Goal: Check status: Check status

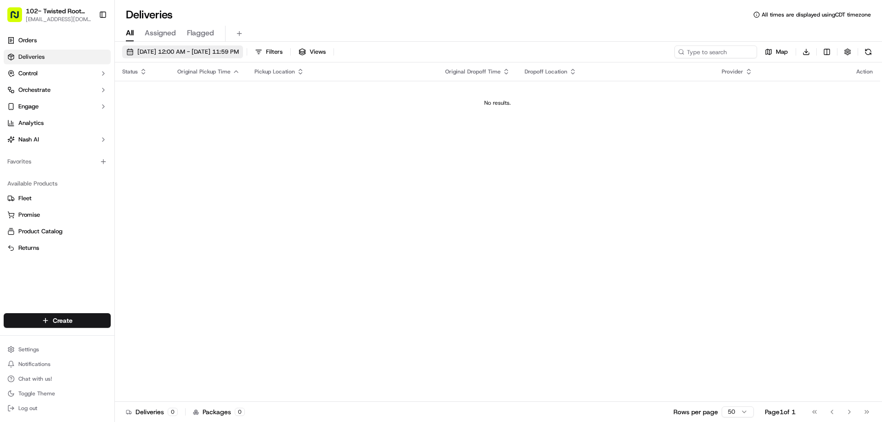
click at [239, 54] on span "[DATE] 12:00 AM - [DATE] 11:59 PM" at bounding box center [188, 52] width 102 height 8
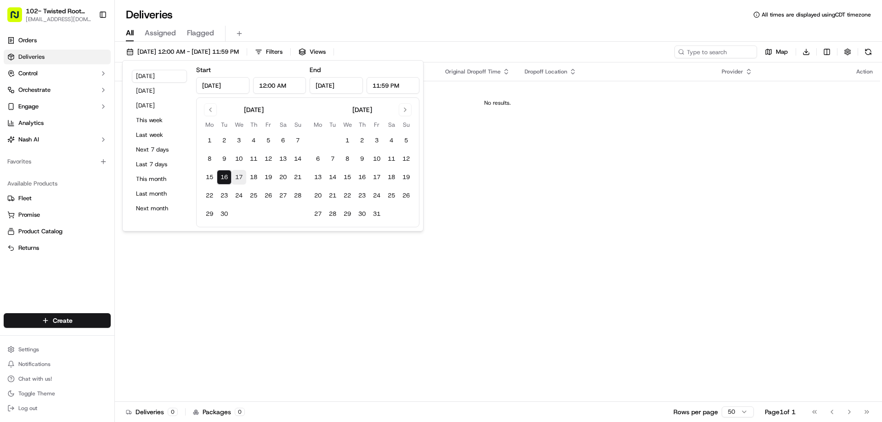
click at [244, 174] on button "17" at bounding box center [239, 177] width 15 height 15
type input "[DATE]"
click at [354, 295] on div "Status Original Pickup Time Pickup Location Original Dropoff Time Dropoff Locat…" at bounding box center [497, 232] width 765 height 340
